Goal: Task Accomplishment & Management: Manage account settings

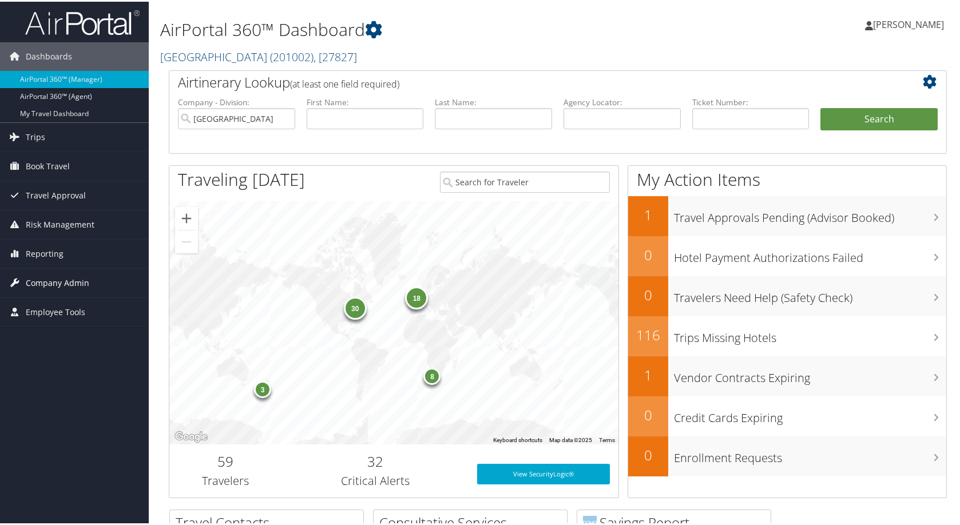
click at [64, 290] on span "Company Admin" at bounding box center [57, 281] width 63 height 29
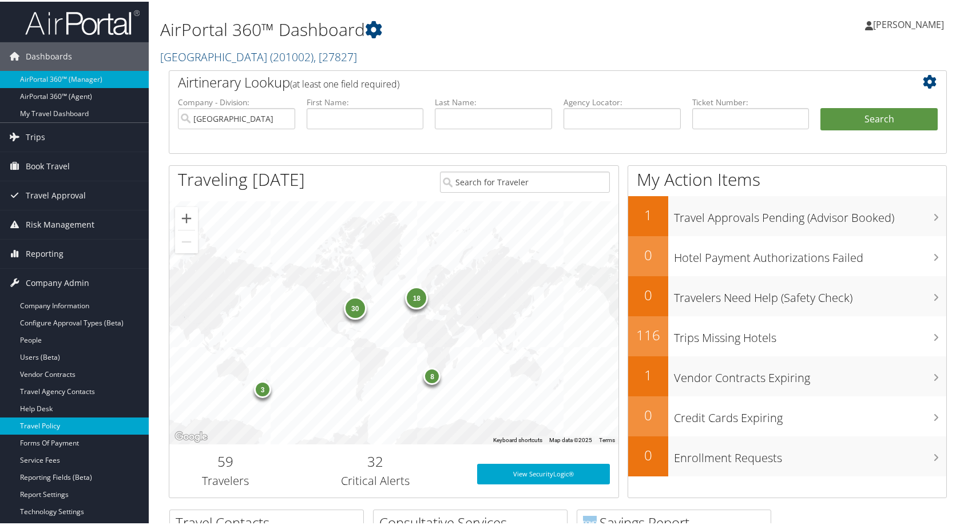
click at [47, 427] on link "Travel Policy" at bounding box center [74, 424] width 149 height 17
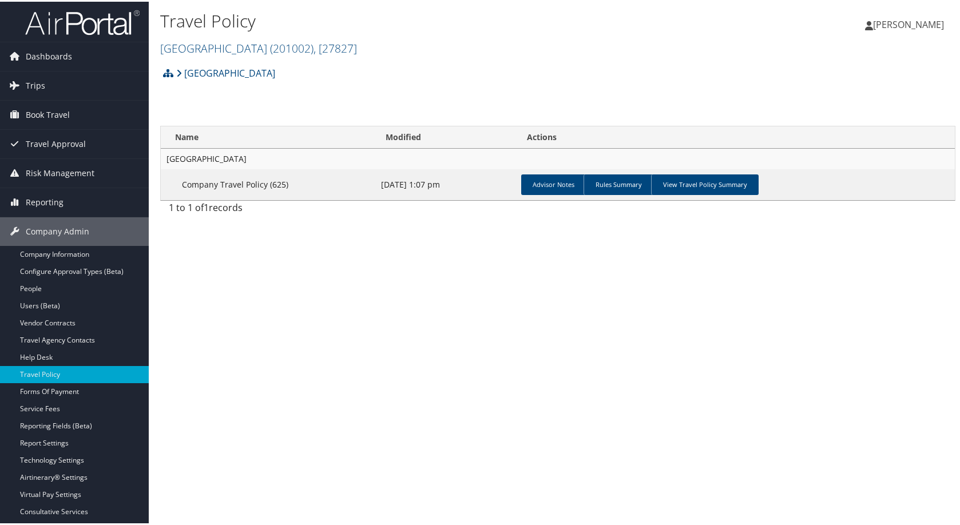
click at [448, 55] on h2 "[GEOGRAPHIC_DATA] ( 201002 ) , [ 27827 ]" at bounding box center [425, 45] width 530 height 19
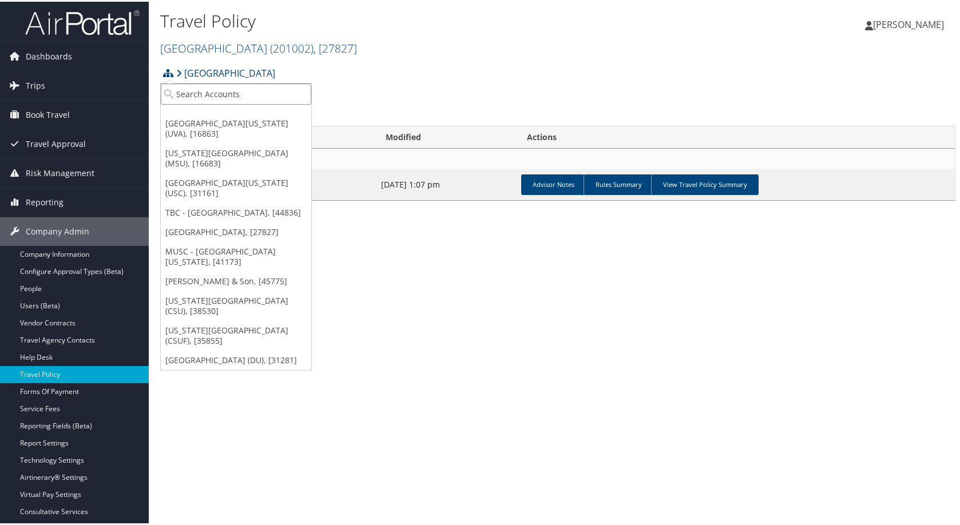
click at [199, 94] on input "search" at bounding box center [236, 92] width 150 height 21
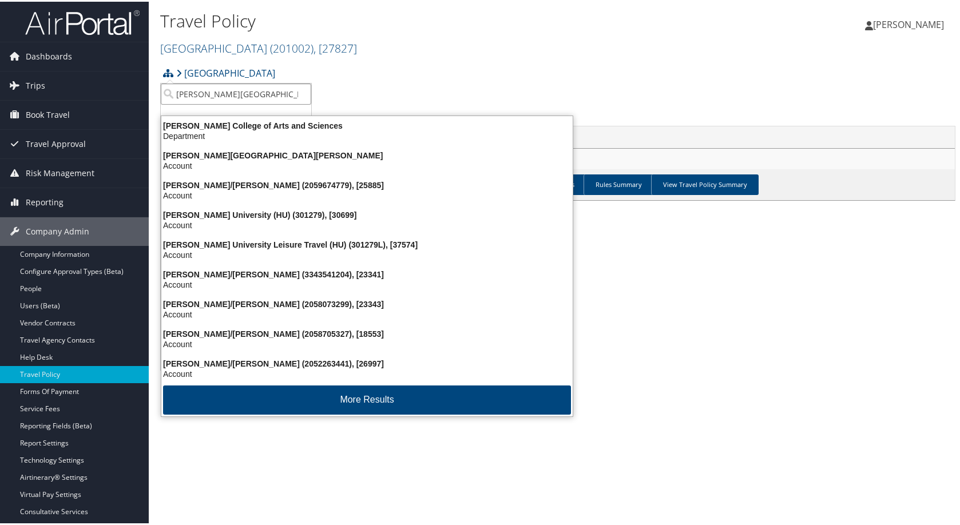
type input "howard university"
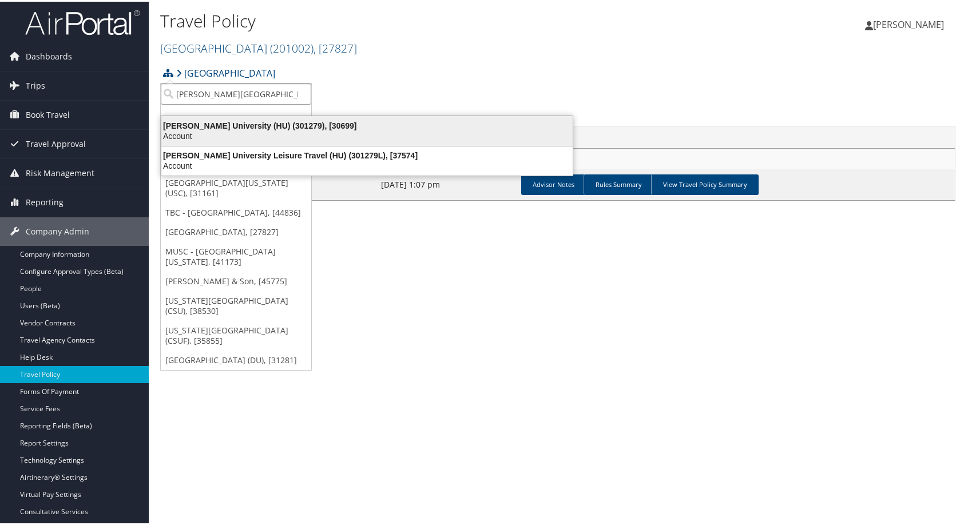
click at [283, 138] on div "Account" at bounding box center [366, 134] width 425 height 10
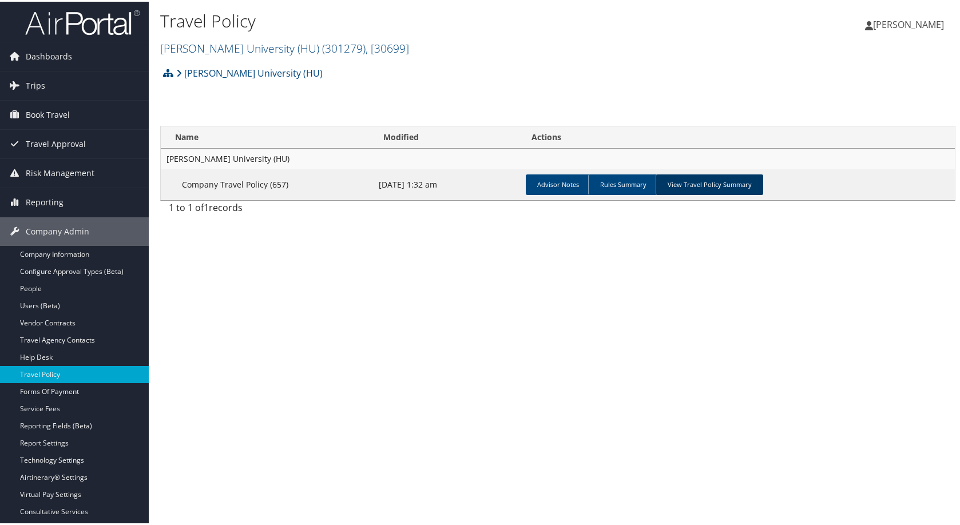
click at [763, 193] on link "View Travel Policy Summary" at bounding box center [710, 183] width 108 height 21
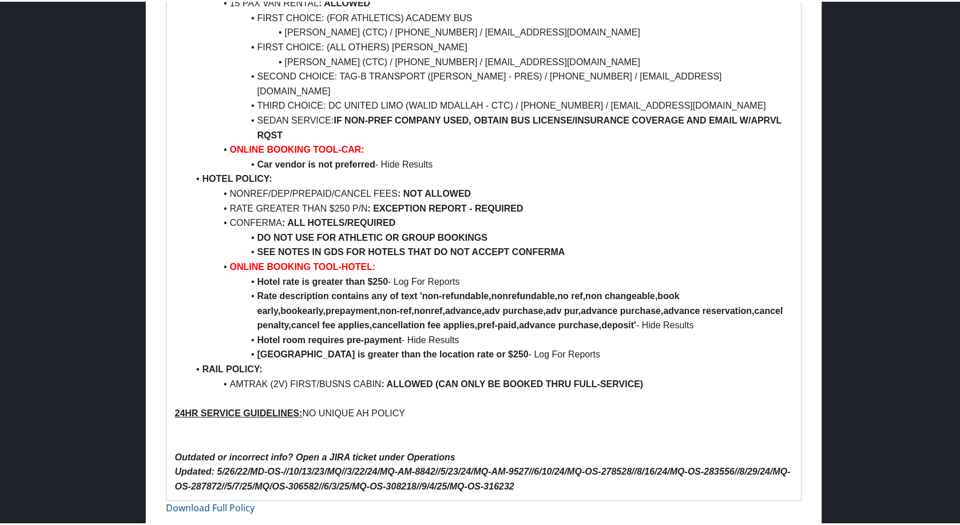
scroll to position [1659, 0]
